Goal: Task Accomplishment & Management: Complete application form

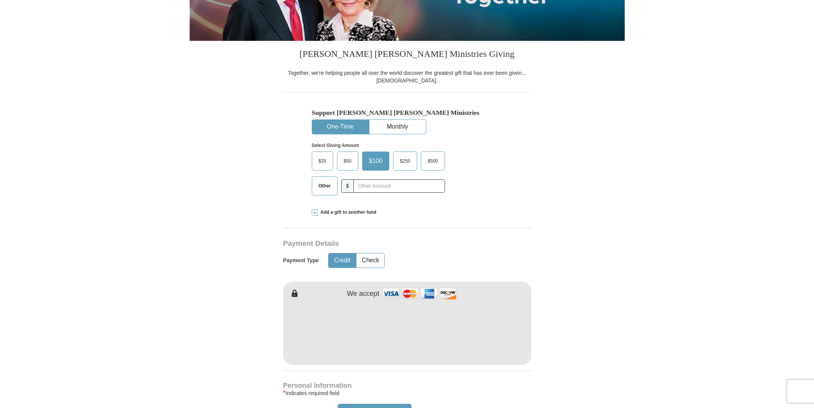
scroll to position [153, 0]
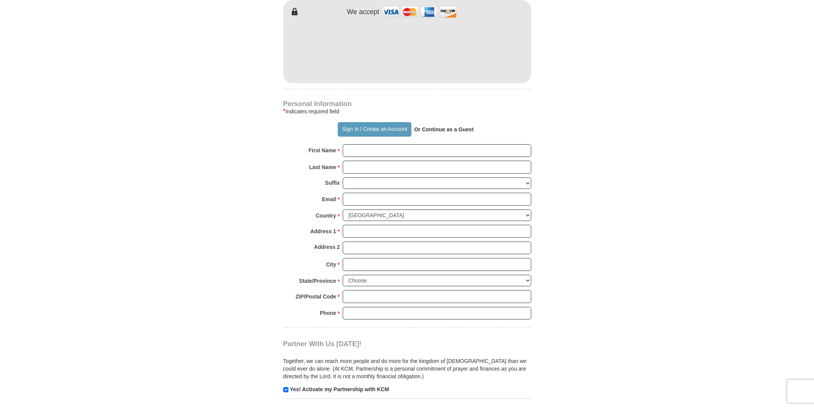
scroll to position [435, 0]
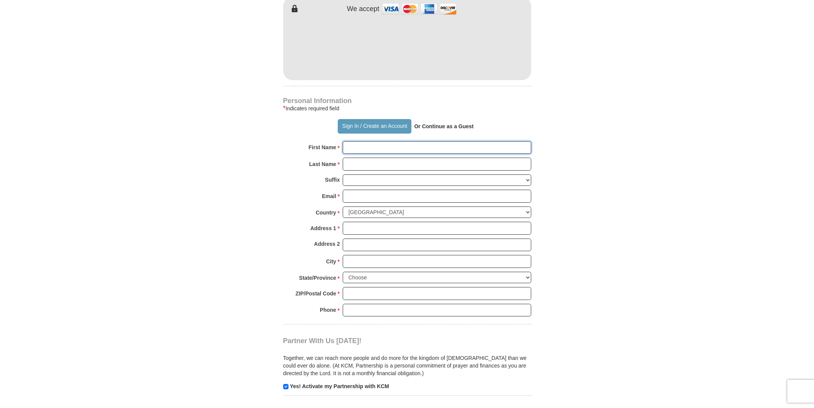
click at [524, 145] on input "First Name *" at bounding box center [437, 147] width 188 height 13
type input "[GEOGRAPHIC_DATA]"
type input "Schayes"
type input "[EMAIL_ADDRESS][DOMAIN_NAME]"
type input "[STREET_ADDRESS]"
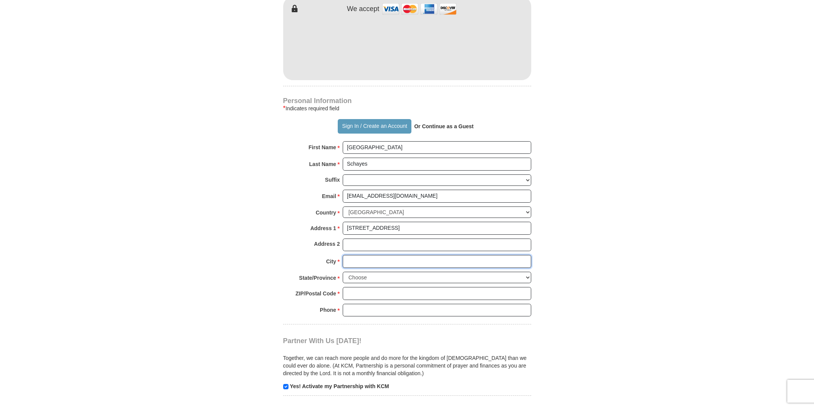
type input "[GEOGRAPHIC_DATA]"
select select "CA"
type input "92657"
click at [526, 304] on input "Phone * *" at bounding box center [437, 310] width 188 height 13
click at [524, 304] on input "Phone * *" at bounding box center [437, 310] width 188 height 13
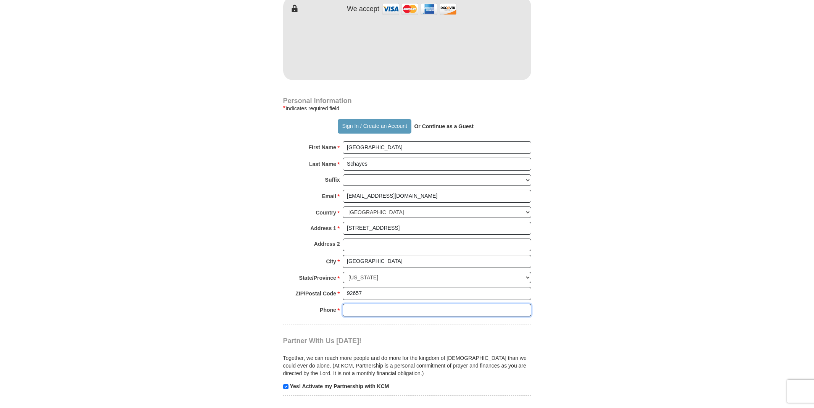
type input "9492905963"
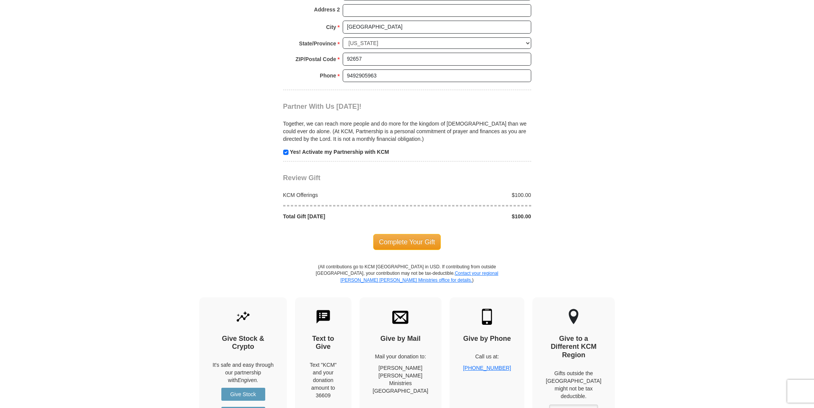
scroll to position [670, 0]
click at [415, 233] on span "Complete Your Gift" at bounding box center [407, 241] width 68 height 16
